Goal: Task Accomplishment & Management: Manage account settings

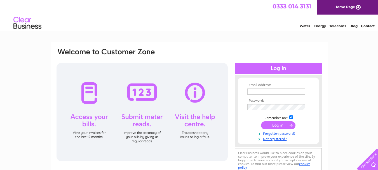
type input "info@johnastonflooring.co.uk"
click at [275, 125] on input "submit" at bounding box center [278, 125] width 34 height 8
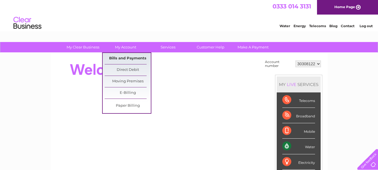
click at [124, 55] on link "Bills and Payments" at bounding box center [128, 58] width 46 height 11
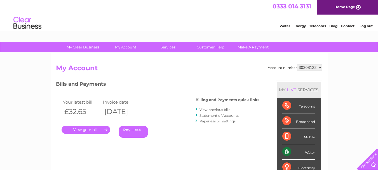
click at [89, 130] on link "." at bounding box center [86, 130] width 49 height 8
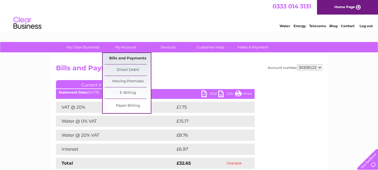
click at [129, 61] on link "Bills and Payments" at bounding box center [128, 58] width 46 height 11
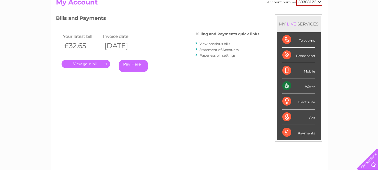
scroll to position [56, 0]
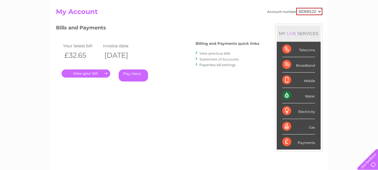
click at [103, 72] on link "." at bounding box center [86, 73] width 49 height 8
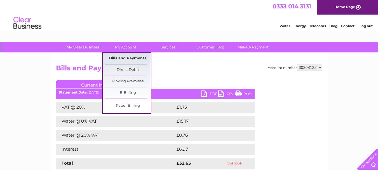
click at [124, 59] on link "Bills and Payments" at bounding box center [128, 58] width 46 height 11
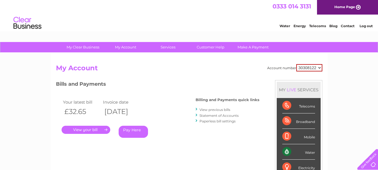
click at [228, 110] on link "View previous bills" at bounding box center [214, 109] width 31 height 4
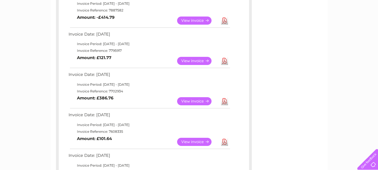
scroll to position [168, 0]
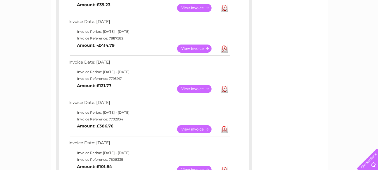
click at [196, 50] on link "View" at bounding box center [197, 48] width 41 height 8
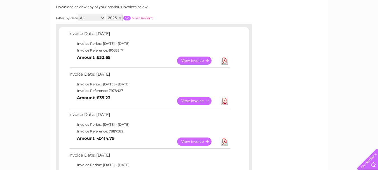
scroll to position [84, 0]
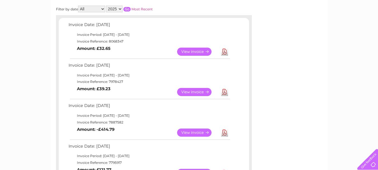
click at [192, 51] on link "View" at bounding box center [197, 52] width 41 height 8
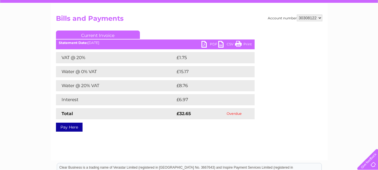
scroll to position [56, 0]
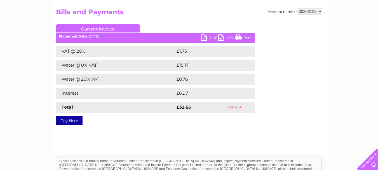
click at [210, 37] on link "PDF" at bounding box center [209, 38] width 17 height 8
